Goal: Task Accomplishment & Management: Manage account settings

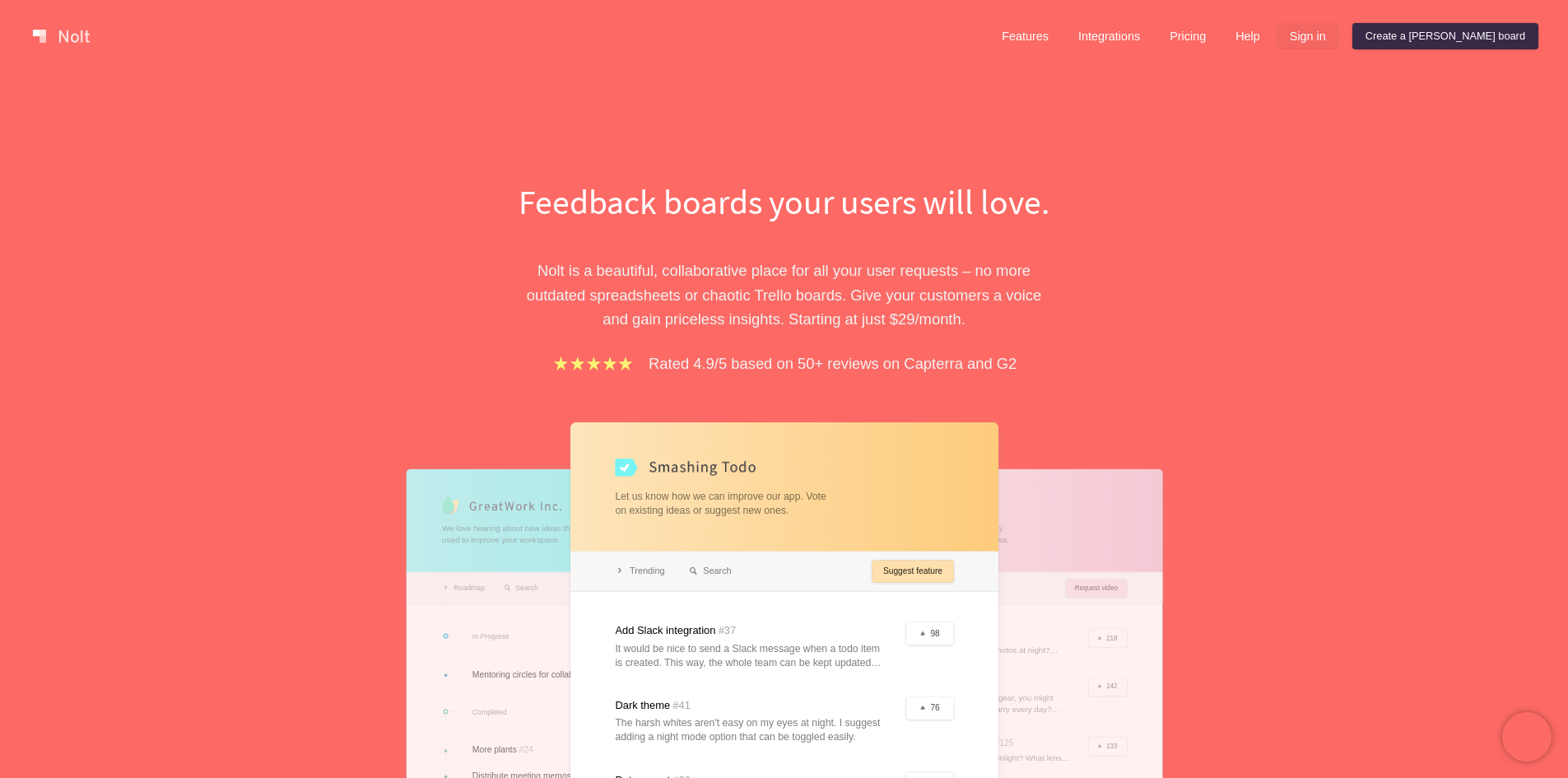
click at [1338, 42] on link "Sign in" at bounding box center [1307, 36] width 63 height 26
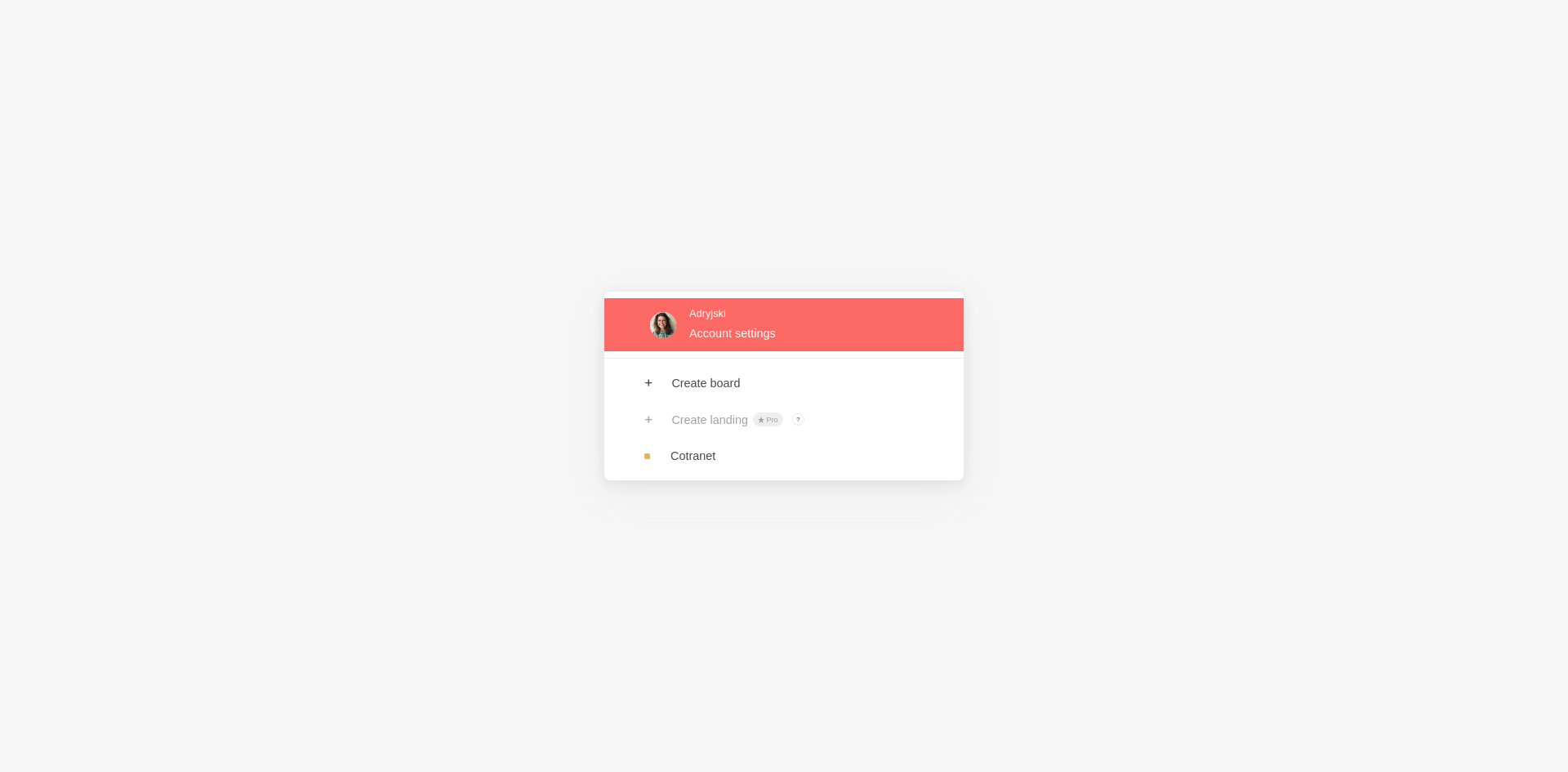
click at [723, 332] on link at bounding box center [784, 325] width 360 height 54
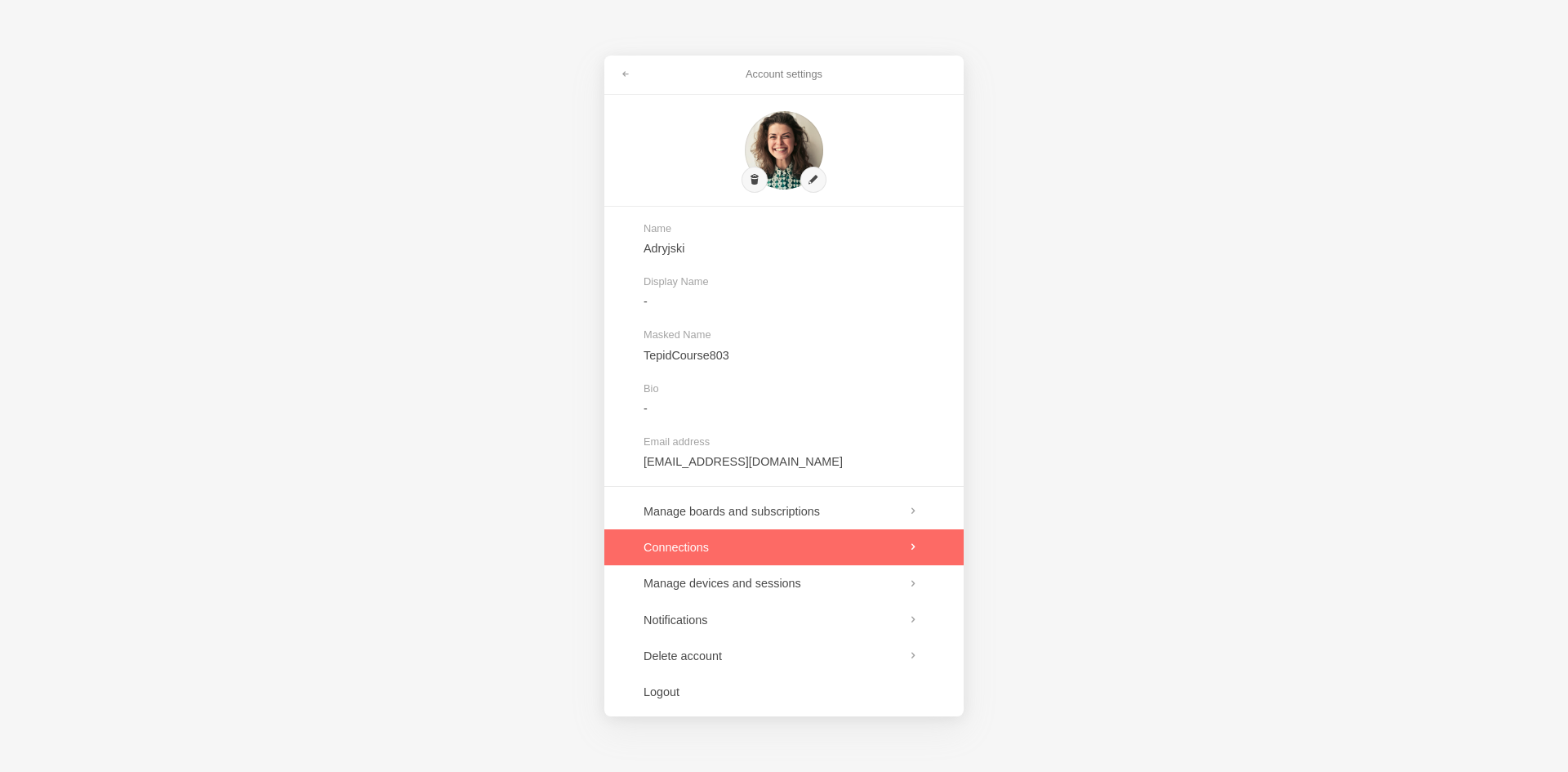
click at [772, 556] on link at bounding box center [784, 547] width 360 height 36
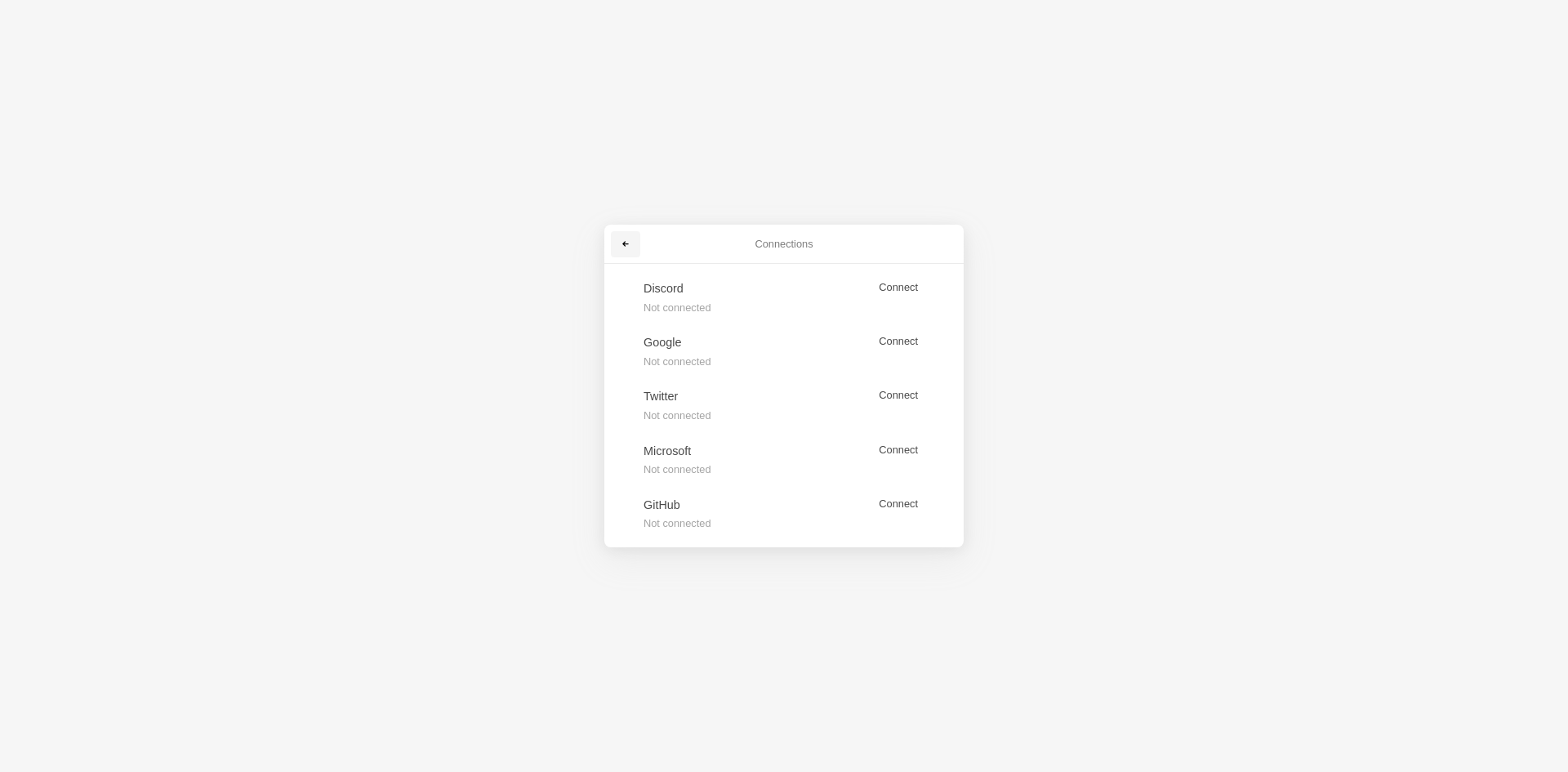
click at [632, 248] on link at bounding box center [626, 244] width 30 height 26
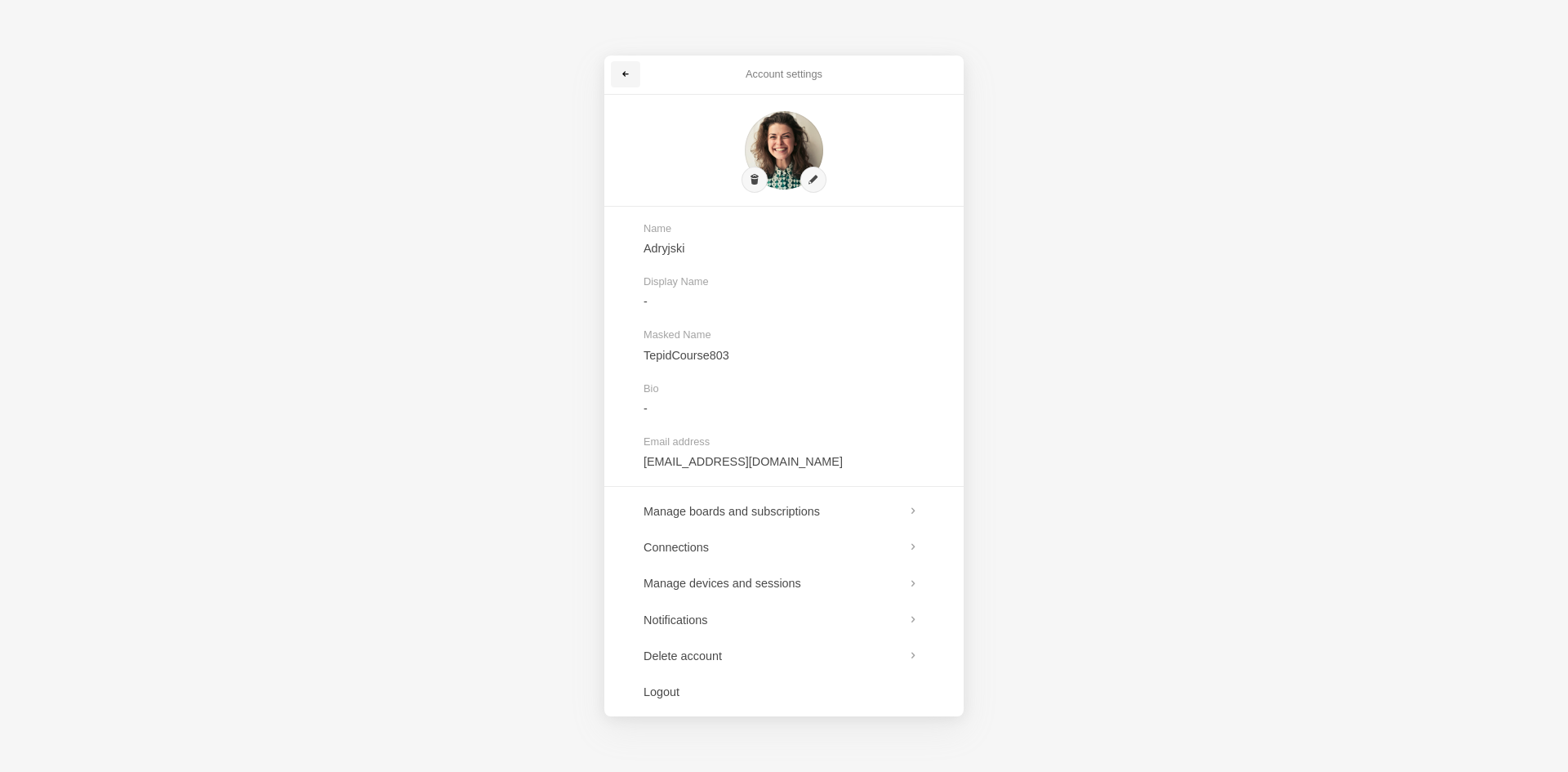
click at [635, 81] on link at bounding box center [626, 74] width 30 height 26
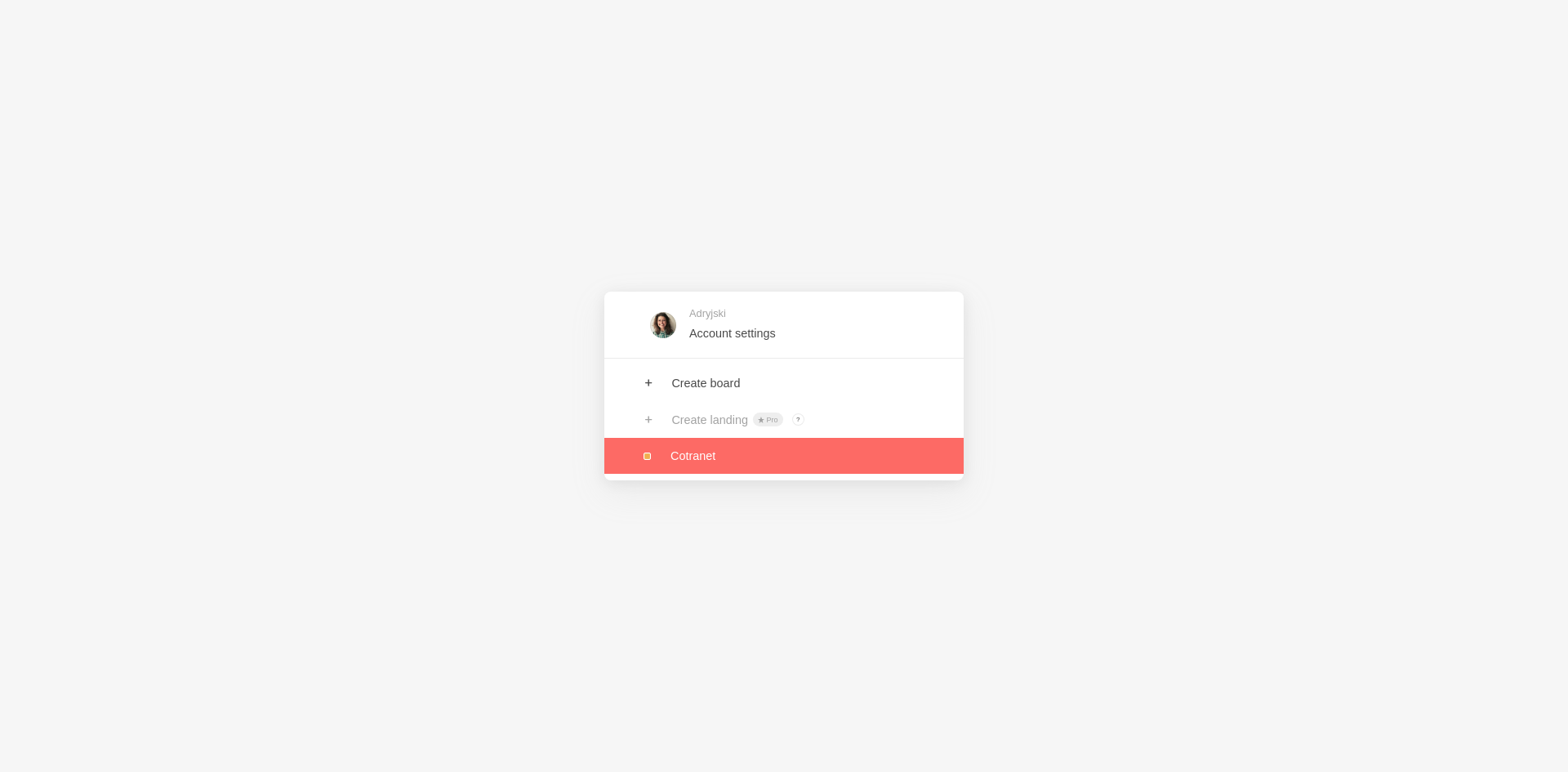
click at [718, 460] on link at bounding box center [784, 456] width 360 height 36
